Goal: Task Accomplishment & Management: Use online tool/utility

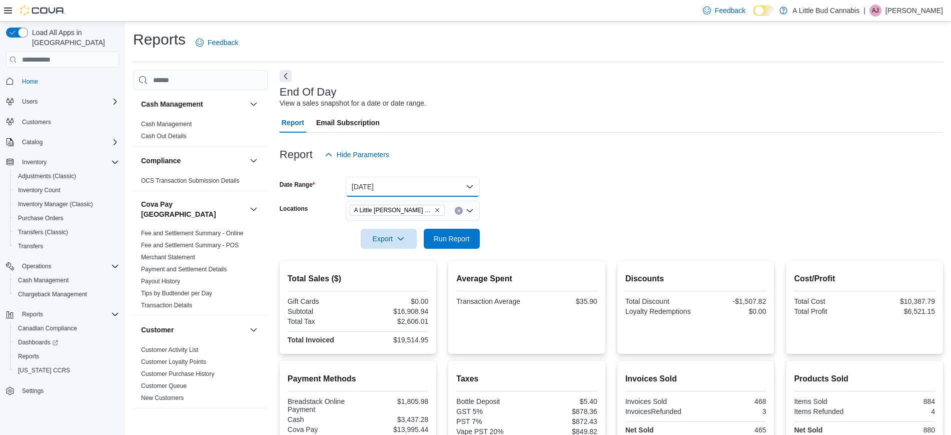
drag, startPoint x: 469, startPoint y: 183, endPoint x: 462, endPoint y: 195, distance: 14.6
click at [470, 183] on button "Yesterday" at bounding box center [413, 187] width 134 height 20
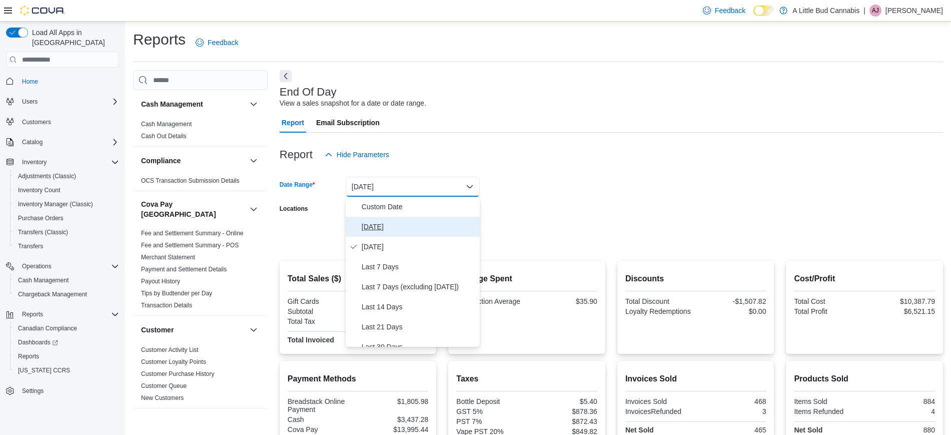
click at [375, 228] on span "[DATE]" at bounding box center [419, 227] width 114 height 12
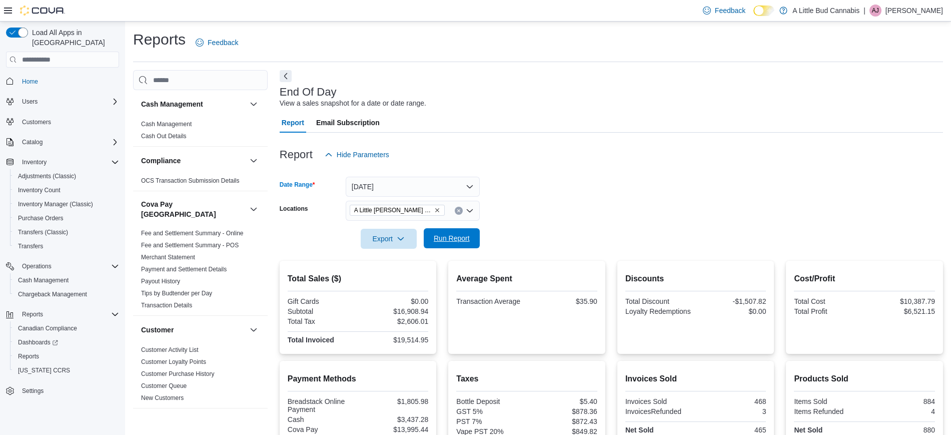
click at [440, 237] on span "Run Report" at bounding box center [452, 238] width 36 height 10
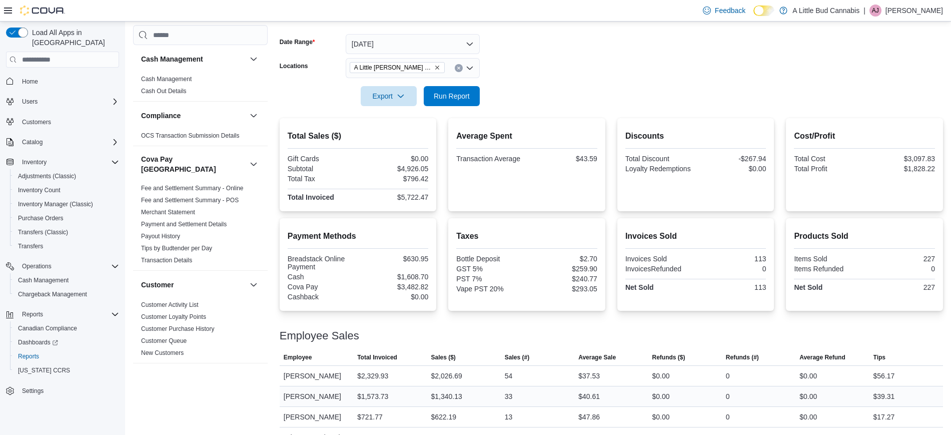
scroll to position [196, 0]
